Goal: Information Seeking & Learning: Find specific page/section

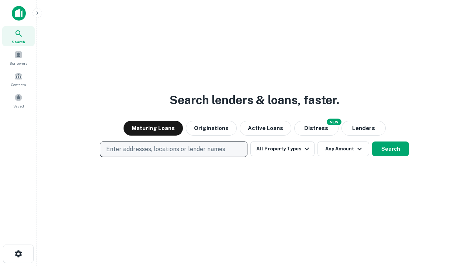
click at [173, 149] on p "Enter addresses, locations or lender names" at bounding box center [165, 149] width 119 height 9
type input "**********"
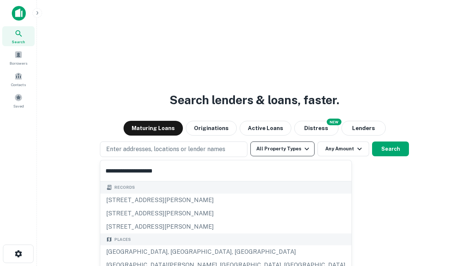
click at [176, 252] on div "[GEOGRAPHIC_DATA], [GEOGRAPHIC_DATA], [GEOGRAPHIC_DATA]" at bounding box center [225, 251] width 251 height 13
click at [283, 149] on button "All Property Types" at bounding box center [283, 148] width 64 height 15
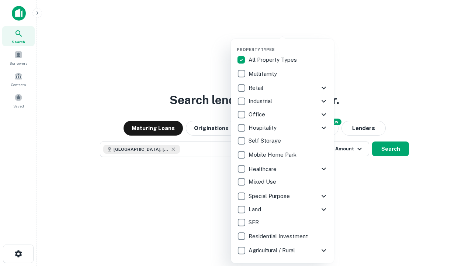
click at [289, 45] on button "button" at bounding box center [288, 45] width 103 height 0
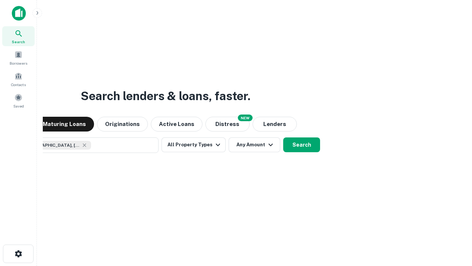
scroll to position [12, 0]
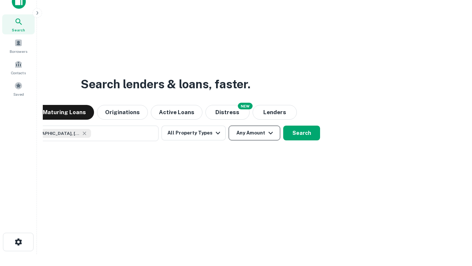
click at [229, 126] on button "Any Amount" at bounding box center [255, 133] width 52 height 15
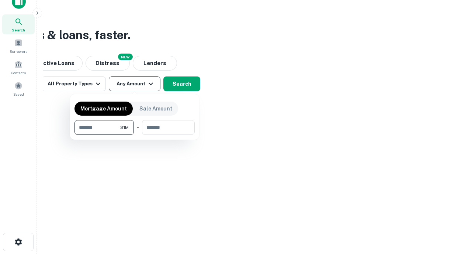
type input "*******"
click at [135, 135] on button "button" at bounding box center [135, 135] width 120 height 0
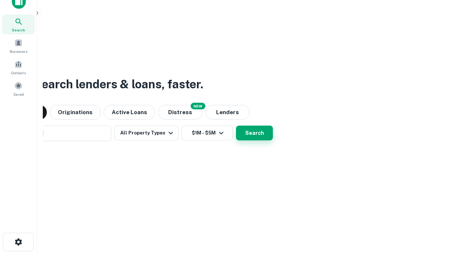
click at [236, 126] on button "Search" at bounding box center [254, 133] width 37 height 15
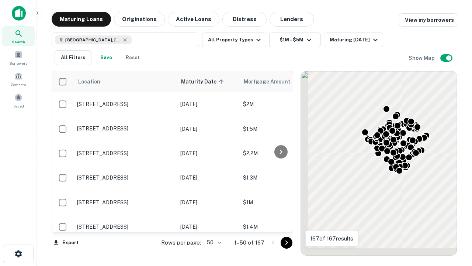
click at [213, 242] on body "Search Borrowers Contacts Saved Maturing Loans Originations Active Loans Distre…" at bounding box center [236, 133] width 472 height 266
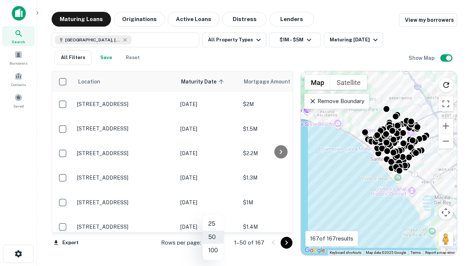
click at [213, 224] on li "25" at bounding box center [213, 223] width 21 height 13
